Goal: Transaction & Acquisition: Purchase product/service

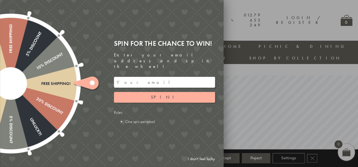
click at [59, 79] on div at bounding box center [10, 83] width 183 height 183
click at [194, 160] on link "I don't feel lucky" at bounding box center [201, 159] width 33 height 11
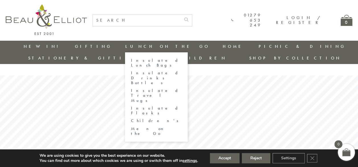
click at [125, 57] on ul "Insulated Lunch Bags Insulated Drinks Bottles Insulated Travel Mugs Insulated F…" at bounding box center [156, 96] width 63 height 89
click at [131, 60] on link "Insulated Lunch Bags" at bounding box center [156, 63] width 51 height 10
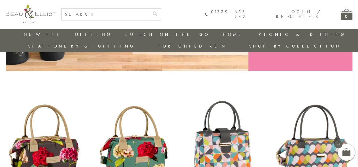
scroll to position [232, 0]
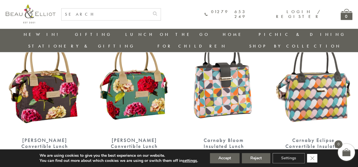
click at [315, 154] on icon "Close GDPR Cookie Banner" at bounding box center [312, 158] width 10 height 9
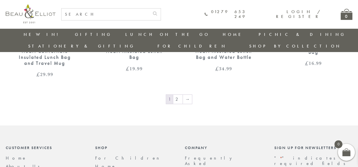
scroll to position [963, 0]
click at [178, 94] on link "2" at bounding box center [177, 98] width 9 height 9
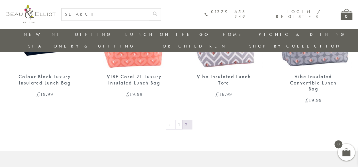
scroll to position [452, 2]
click at [176, 121] on link "1" at bounding box center [178, 125] width 7 height 9
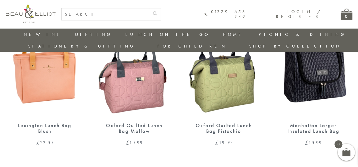
scroll to position [564, 0]
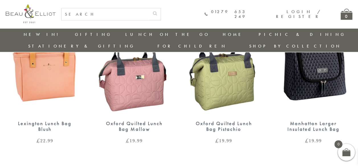
click at [221, 84] on img at bounding box center [224, 64] width 78 height 101
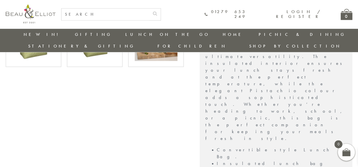
scroll to position [246, 0]
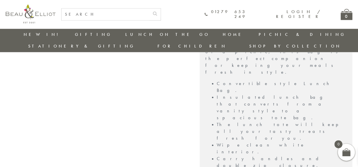
scroll to position [295, 2]
